Goal: Navigation & Orientation: Find specific page/section

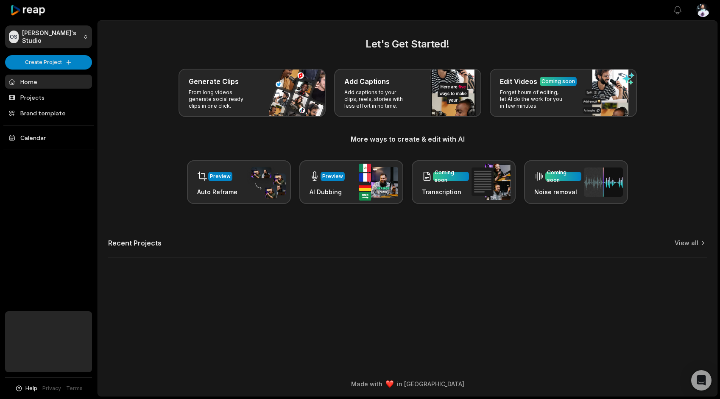
click at [40, 82] on link "Home" at bounding box center [48, 82] width 87 height 14
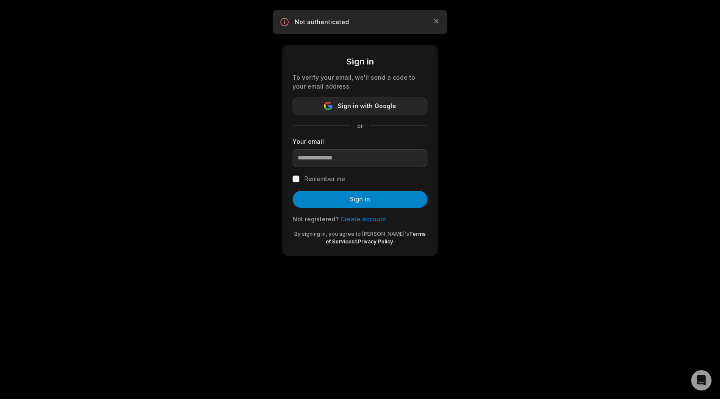
click at [333, 102] on icon "button" at bounding box center [328, 106] width 8 height 8
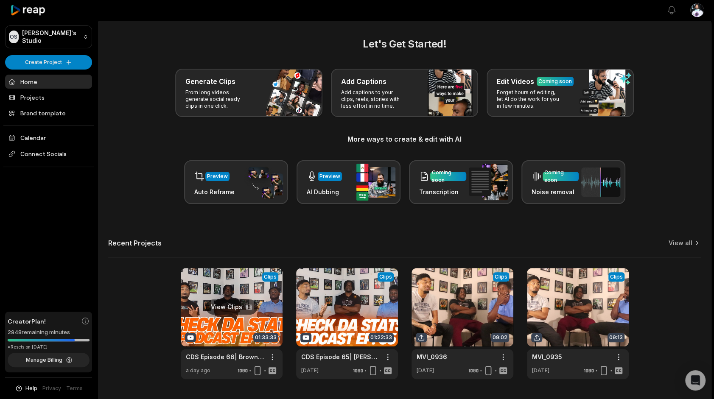
click at [251, 314] on link at bounding box center [232, 323] width 102 height 111
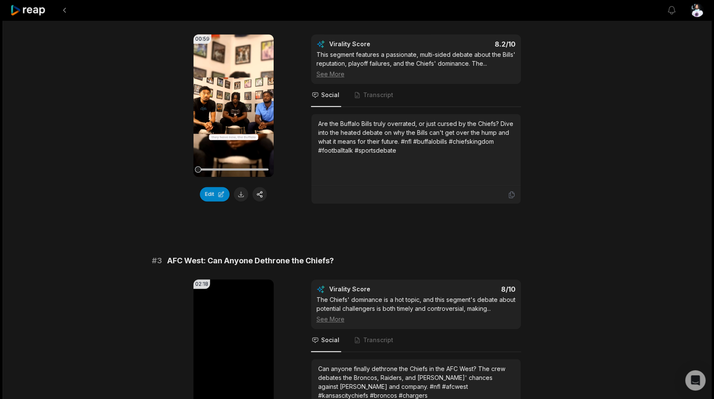
scroll to position [2210, 0]
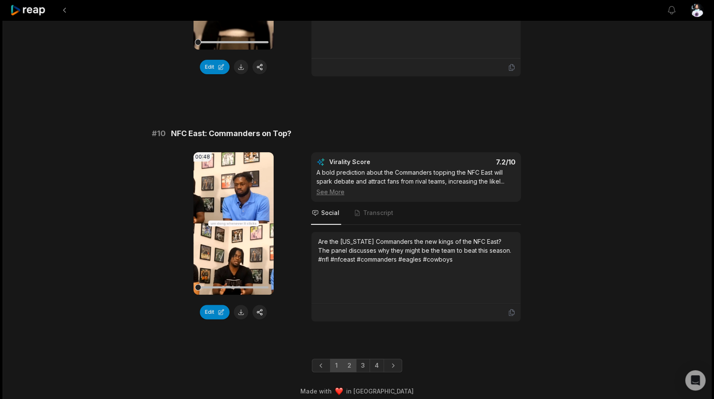
click at [350, 360] on link "2" at bounding box center [349, 366] width 14 height 14
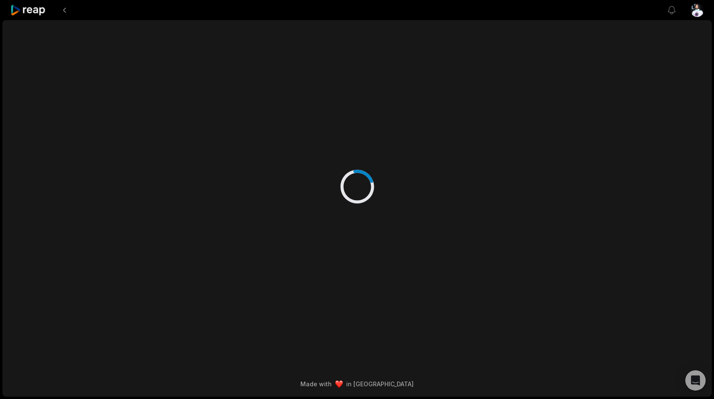
scroll to position [0, 0]
